Goal: Information Seeking & Learning: Learn about a topic

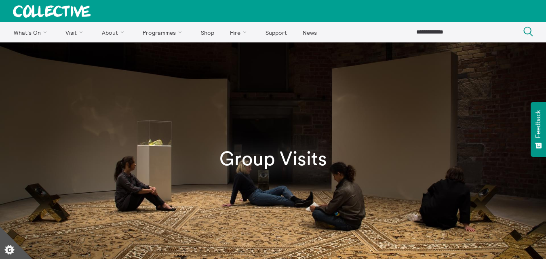
scroll to position [11, 0]
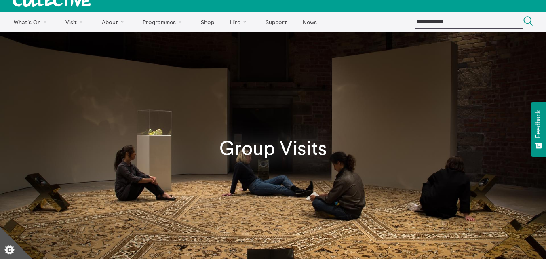
click at [544, 61] on div "Group Visits" at bounding box center [273, 149] width 546 height 234
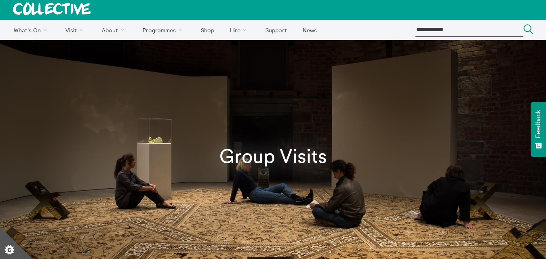
scroll to position [0, 0]
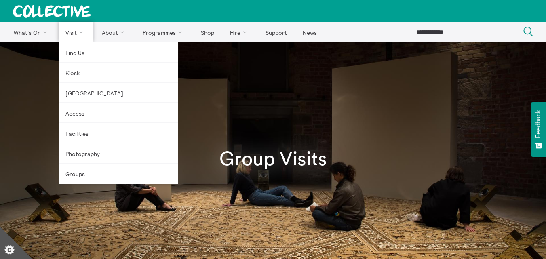
click at [80, 33] on link "Visit" at bounding box center [76, 32] width 35 height 20
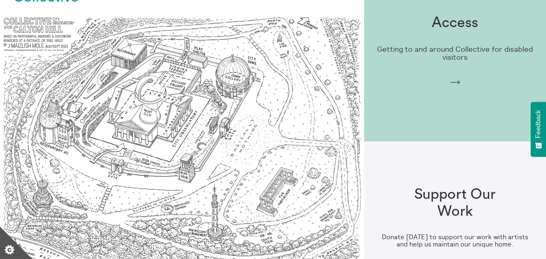
scroll to position [683, 0]
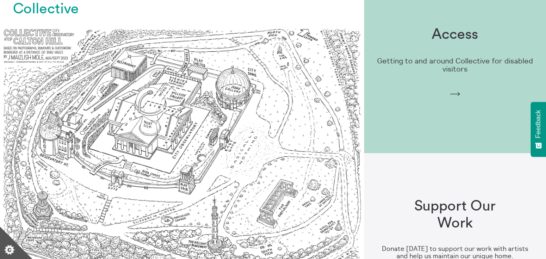
click at [476, 26] on h1 "Access" at bounding box center [455, 34] width 46 height 17
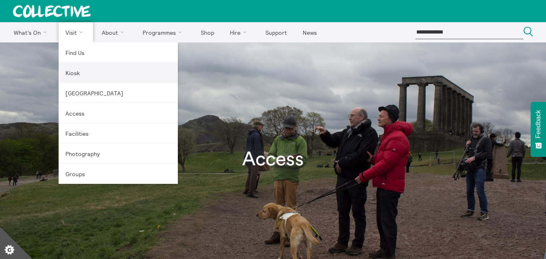
click at [72, 73] on link "Kiosk" at bounding box center [118, 73] width 119 height 20
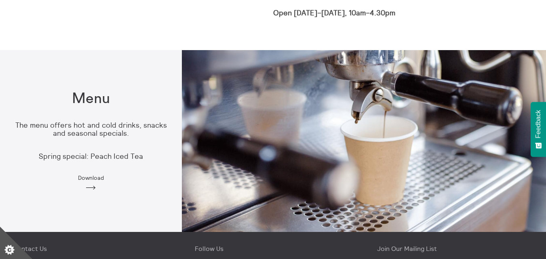
scroll to position [511, 0]
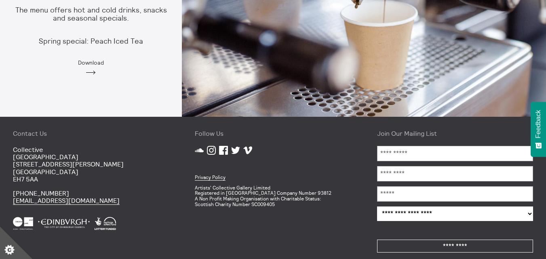
click at [540, 32] on img at bounding box center [364, 26] width 364 height 182
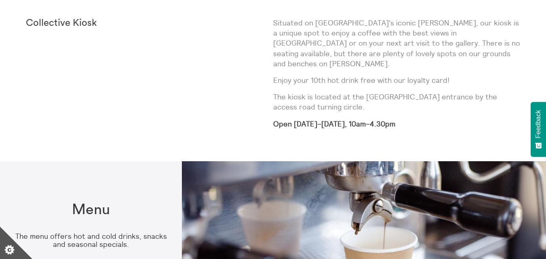
scroll to position [0, 0]
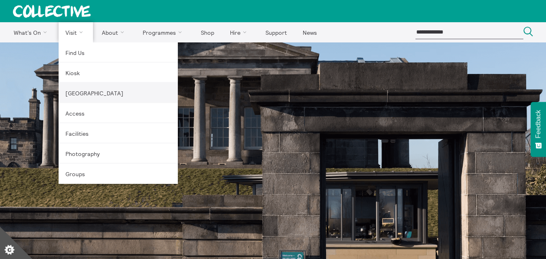
click at [93, 99] on link "[GEOGRAPHIC_DATA]" at bounding box center [118, 93] width 119 height 20
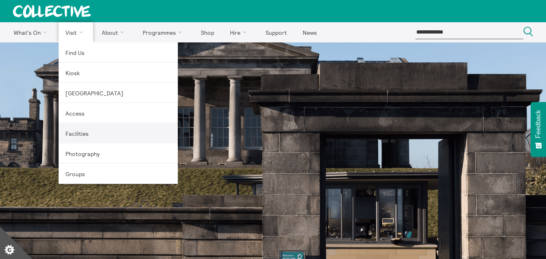
click at [81, 135] on link "Facilities" at bounding box center [118, 133] width 119 height 20
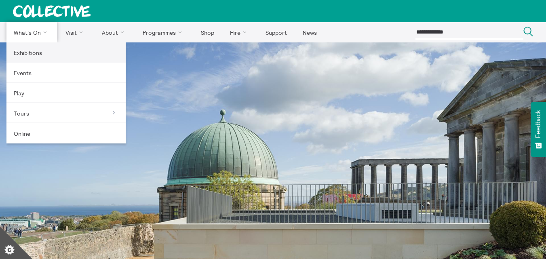
click at [27, 53] on link "Exhibitions" at bounding box center [65, 52] width 119 height 20
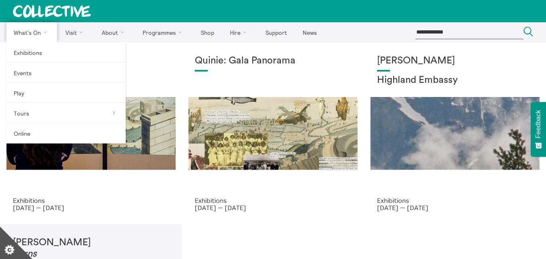
drag, startPoint x: 549, startPoint y: 61, endPoint x: 37, endPoint y: 32, distance: 512.4
click at [37, 32] on link "What's On" at bounding box center [31, 32] width 51 height 20
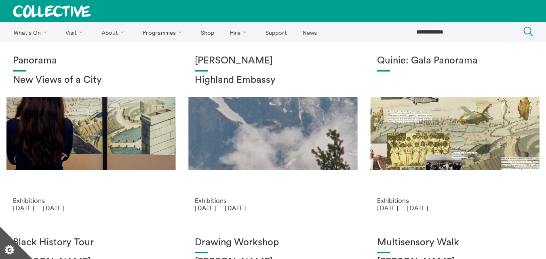
click at [129, 109] on div "Panorama New Views of a City" at bounding box center [91, 125] width 156 height 141
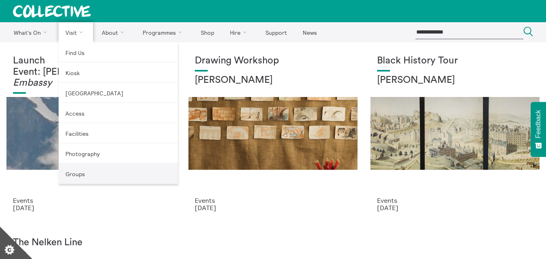
click at [83, 173] on link "Groups" at bounding box center [118, 174] width 119 height 20
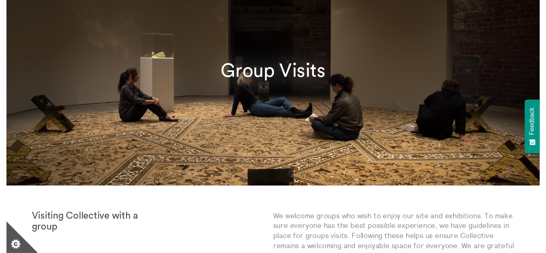
scroll to position [111, 0]
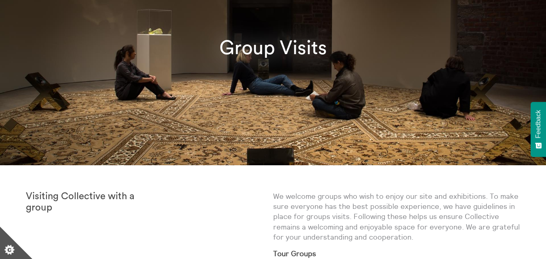
click at [544, 78] on div "Group Visits" at bounding box center [273, 48] width 546 height 234
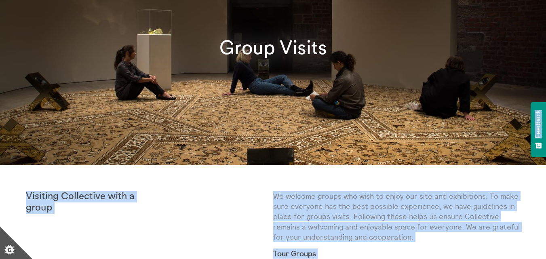
drag, startPoint x: 544, startPoint y: 78, endPoint x: 545, endPoint y: 144, distance: 66.3
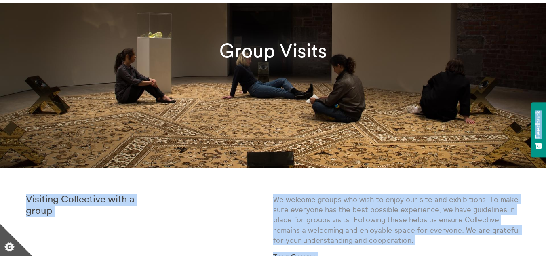
scroll to position [0, 0]
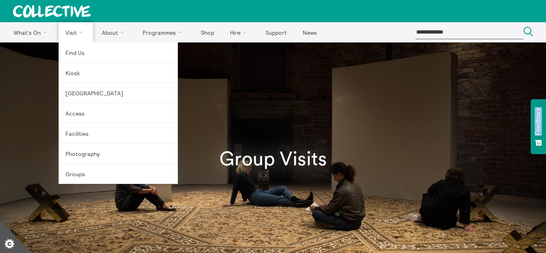
click at [83, 31] on link "Visit" at bounding box center [76, 32] width 35 height 20
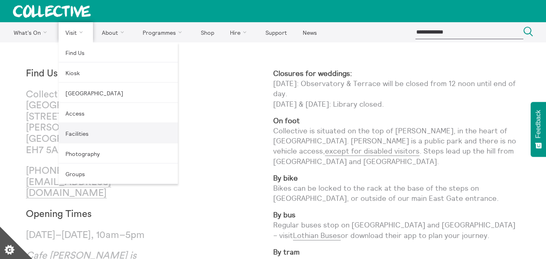
click at [82, 136] on link "Facilities" at bounding box center [118, 133] width 119 height 20
click at [82, 134] on link "Facilities" at bounding box center [118, 133] width 119 height 20
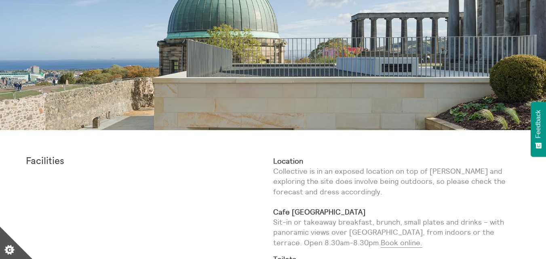
scroll to position [153, 0]
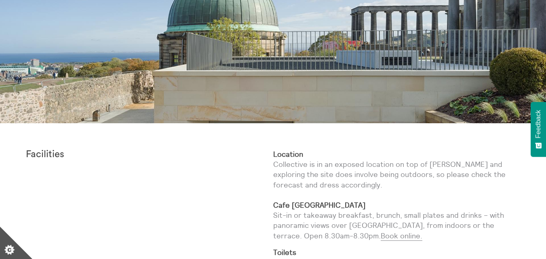
click at [546, 99] on div at bounding box center [273, 6] width 546 height 234
click at [546, 103] on button "Feedback" at bounding box center [538, 129] width 15 height 55
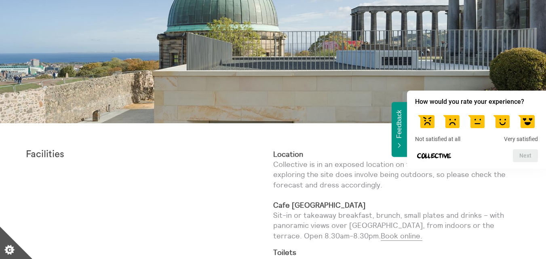
scroll to position [157, 0]
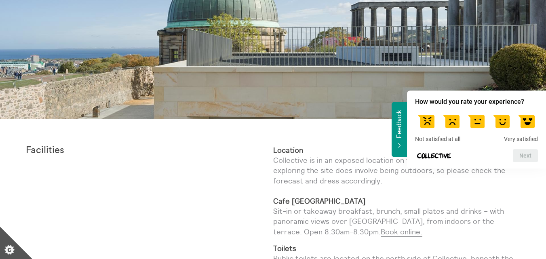
click at [400, 141] on button "Feedback" at bounding box center [399, 129] width 15 height 55
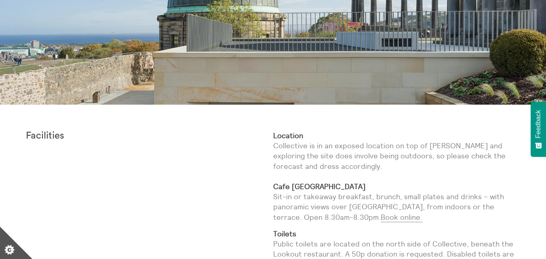
scroll to position [0, 0]
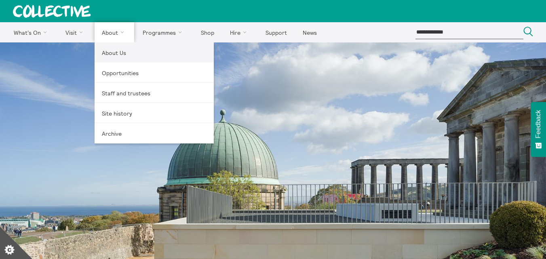
click at [117, 57] on link "About Us" at bounding box center [154, 52] width 119 height 20
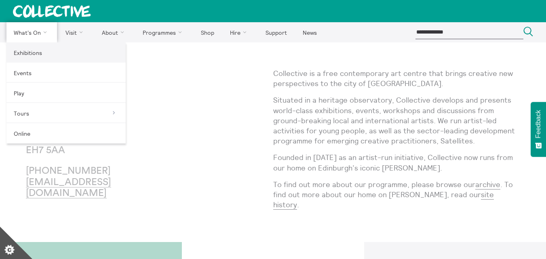
click at [30, 51] on link "Exhibitions" at bounding box center [65, 52] width 119 height 20
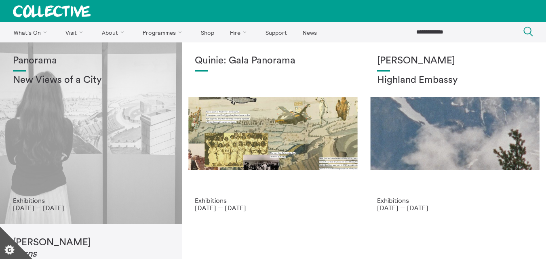
click at [91, 114] on div "Panorama New Views of a City" at bounding box center [91, 125] width 156 height 141
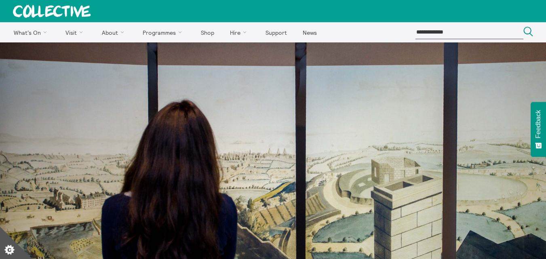
scroll to position [266, 0]
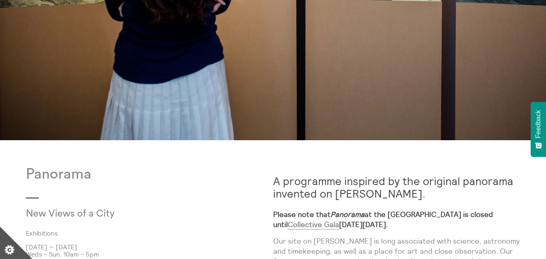
drag, startPoint x: 548, startPoint y: 25, endPoint x: 552, endPoint y: 87, distance: 61.9
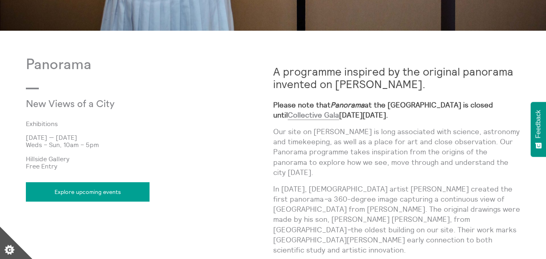
scroll to position [0, 0]
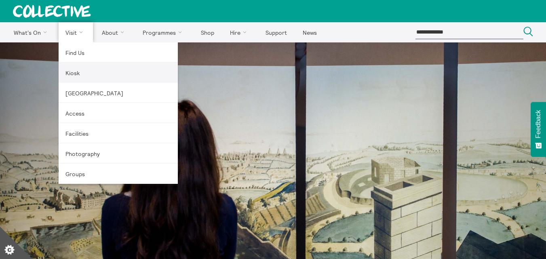
click at [80, 81] on link "Kiosk" at bounding box center [118, 73] width 119 height 20
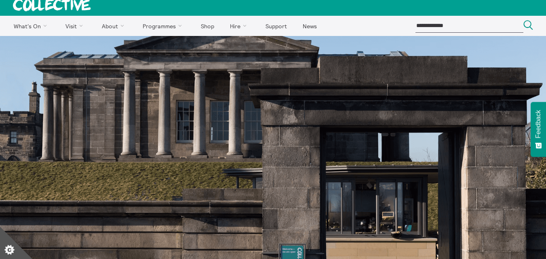
scroll to position [5, 0]
